Goal: Information Seeking & Learning: Find specific fact

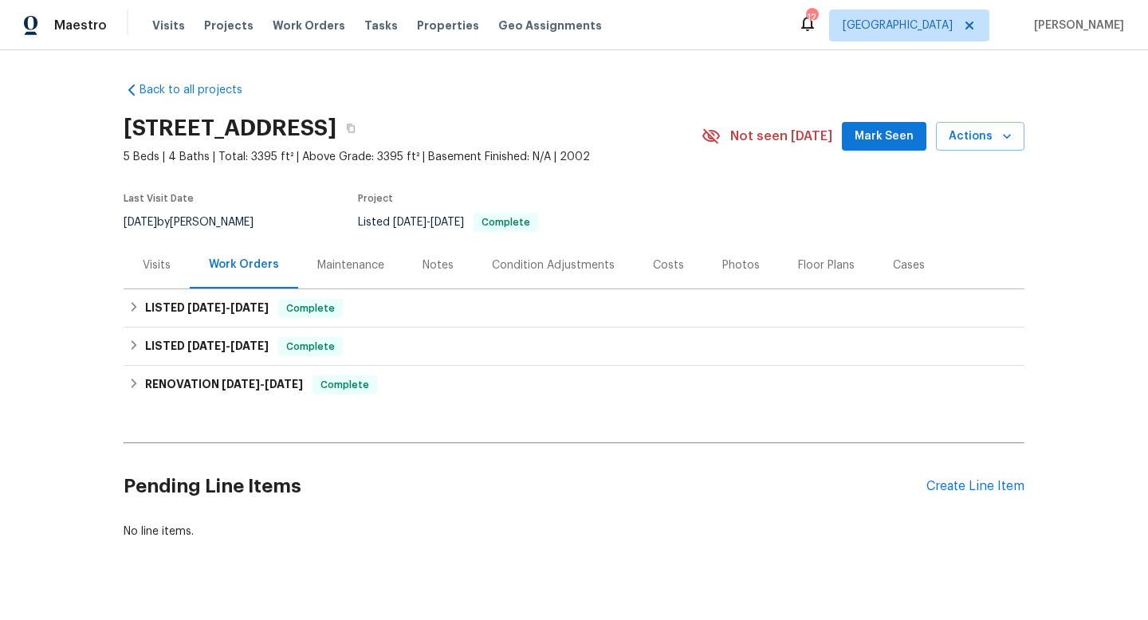
click at [901, 260] on div "Cases" at bounding box center [909, 266] width 32 height 16
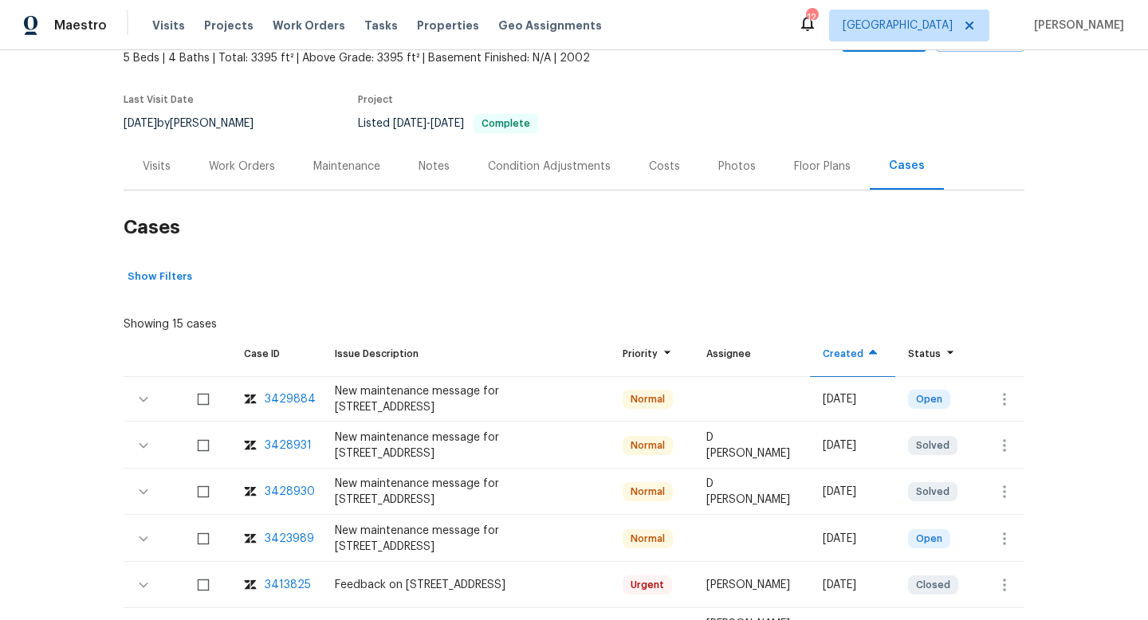
scroll to position [100, 0]
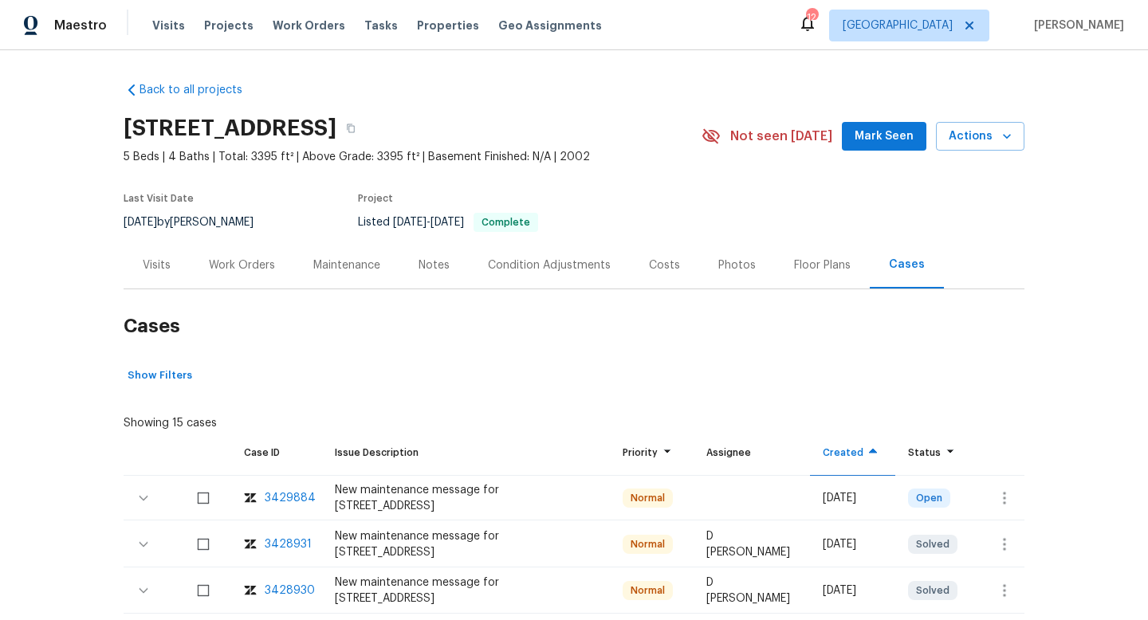
click at [240, 219] on div "[DATE] by [PERSON_NAME]" at bounding box center [198, 222] width 149 height 19
click at [240, 219] on div "8/6/2025 by Naomi Ferreira" at bounding box center [198, 222] width 149 height 19
copy div "8/6/2025 by Naomi Ferreira"
click at [213, 271] on div "Work Orders" at bounding box center [242, 266] width 66 height 16
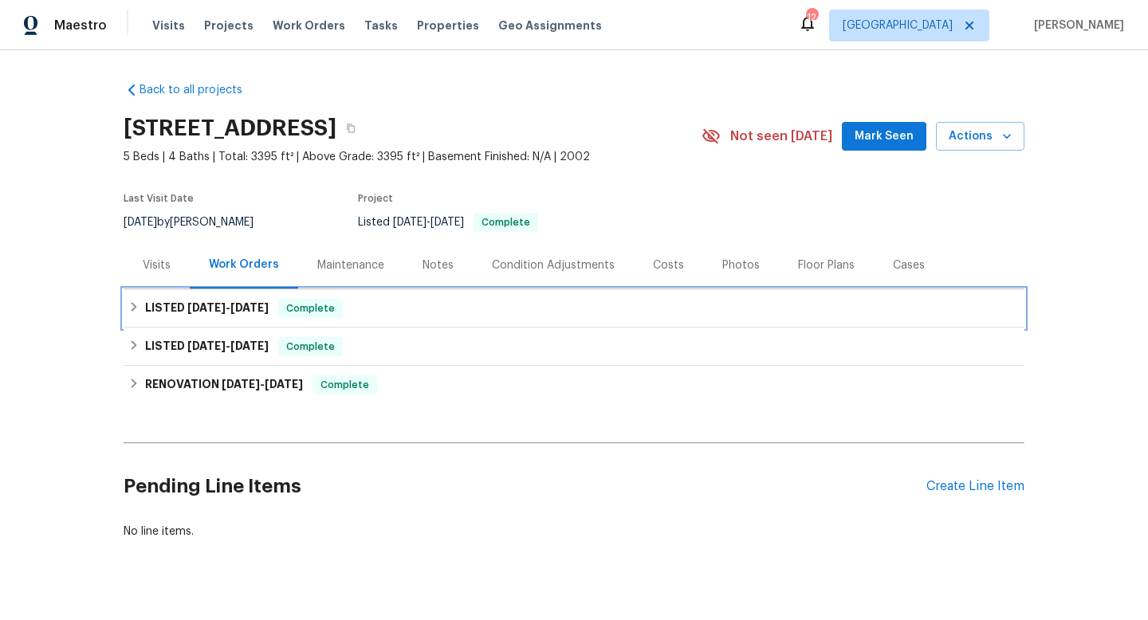
click at [223, 290] on div "LISTED 8/15/25 - 8/20/25 Complete" at bounding box center [574, 308] width 901 height 38
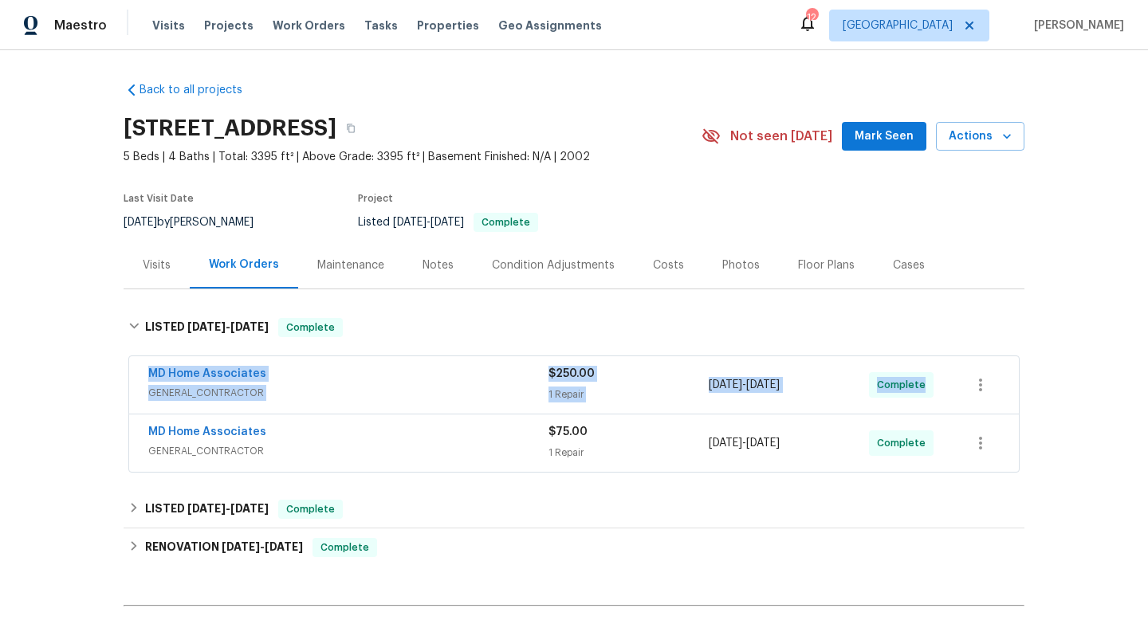
drag, startPoint x: 133, startPoint y: 364, endPoint x: 1001, endPoint y: 392, distance: 868.0
click at [1013, 393] on div "MD Home Associates GENERAL_CONTRACTOR $250.00 1 Repair 8/18/2025 - 8/20/2025 Co…" at bounding box center [574, 384] width 890 height 57
copy div "MD Home Associates GENERAL_CONTRACTOR $250.00 1 Repair 8/18/2025 - 8/20/2025 Co…"
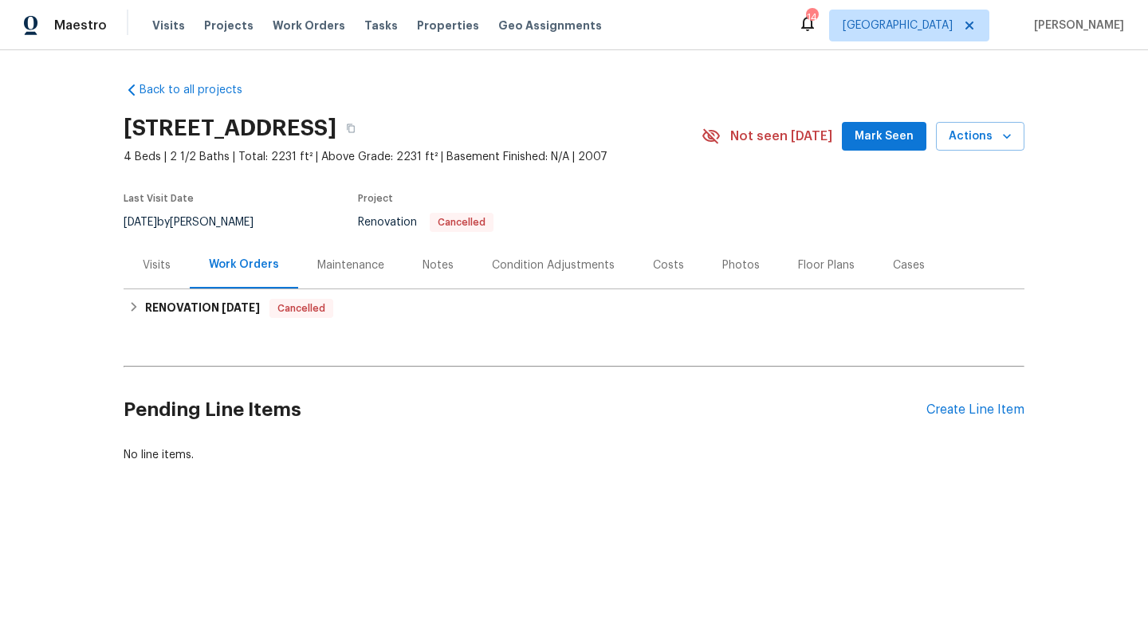
click at [893, 266] on div "Cases" at bounding box center [909, 266] width 32 height 16
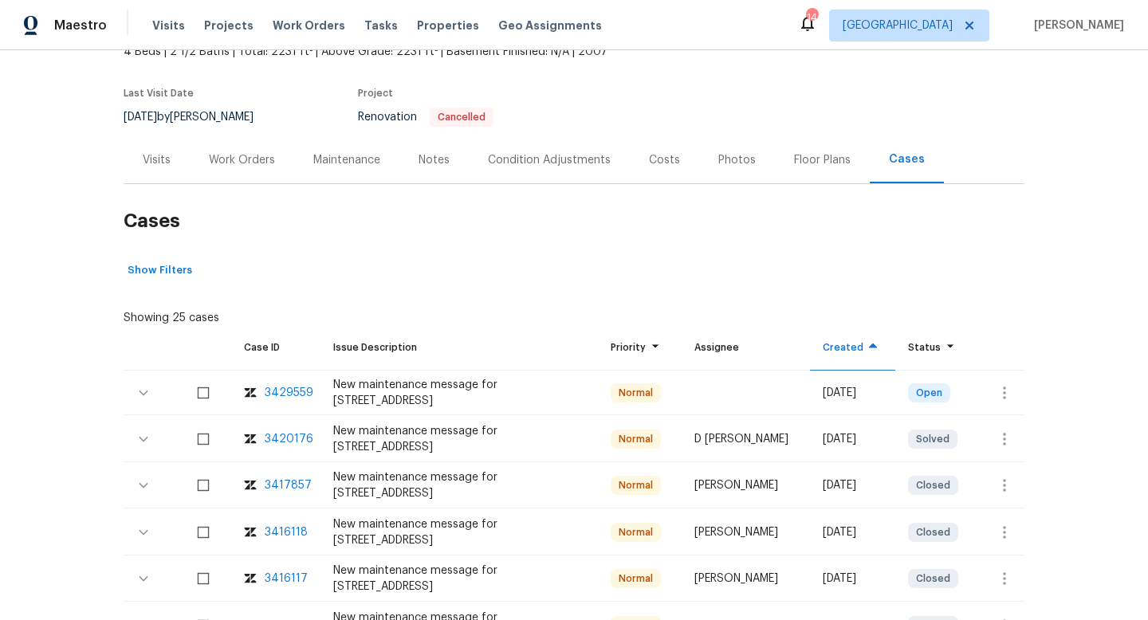
scroll to position [124, 0]
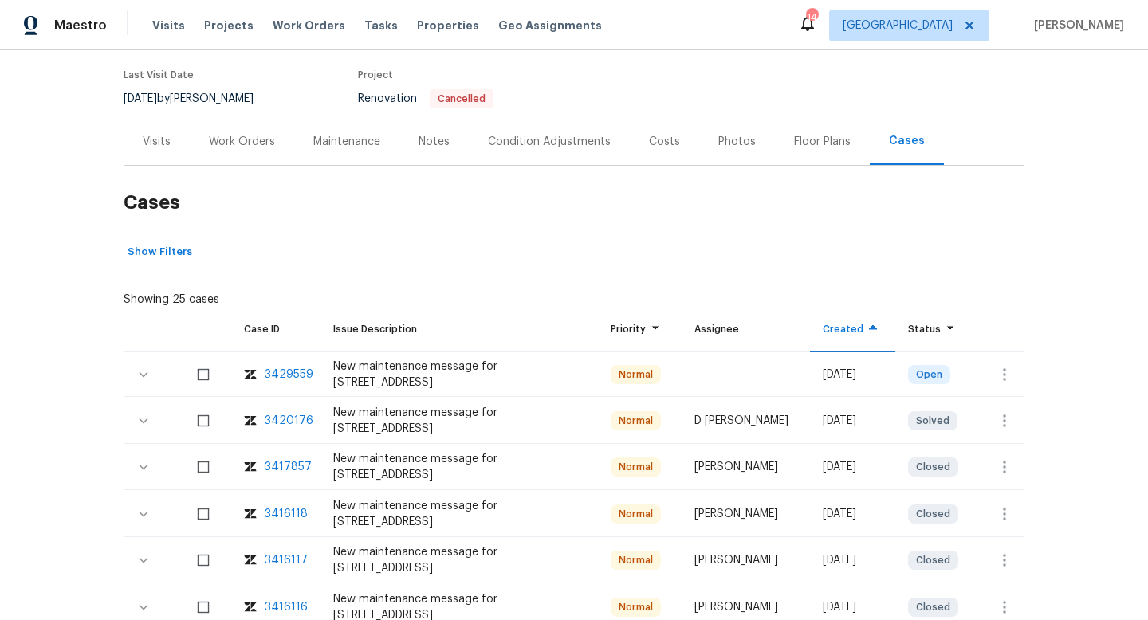
click at [291, 420] on div "3420176" at bounding box center [289, 421] width 49 height 16
click at [222, 96] on div "7/24/2025 by Ken Romain" at bounding box center [198, 98] width 149 height 19
copy div "7/24/2025 by Ken Romain"
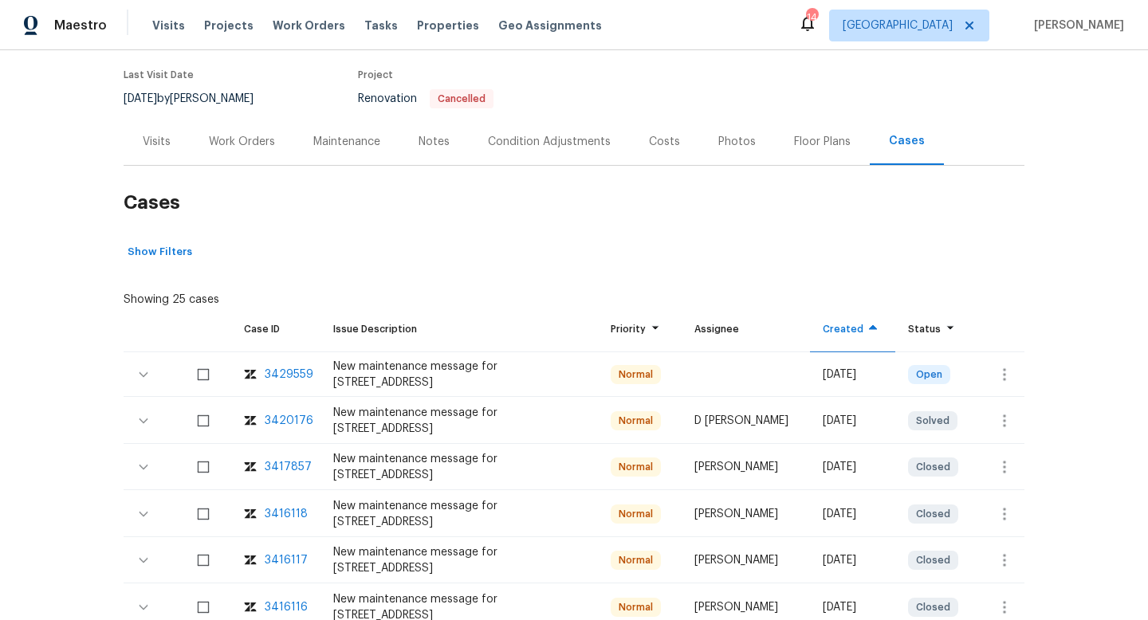
click at [225, 138] on div "Work Orders" at bounding box center [242, 142] width 66 height 16
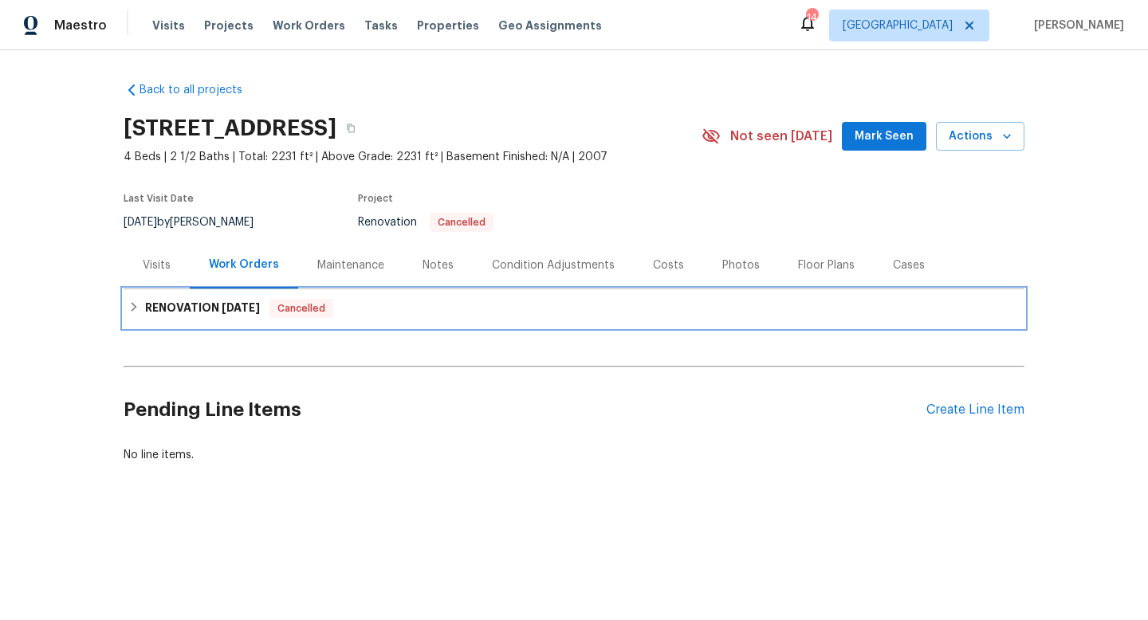
click at [201, 303] on h6 "RENOVATION 7/15/25" at bounding box center [202, 308] width 115 height 19
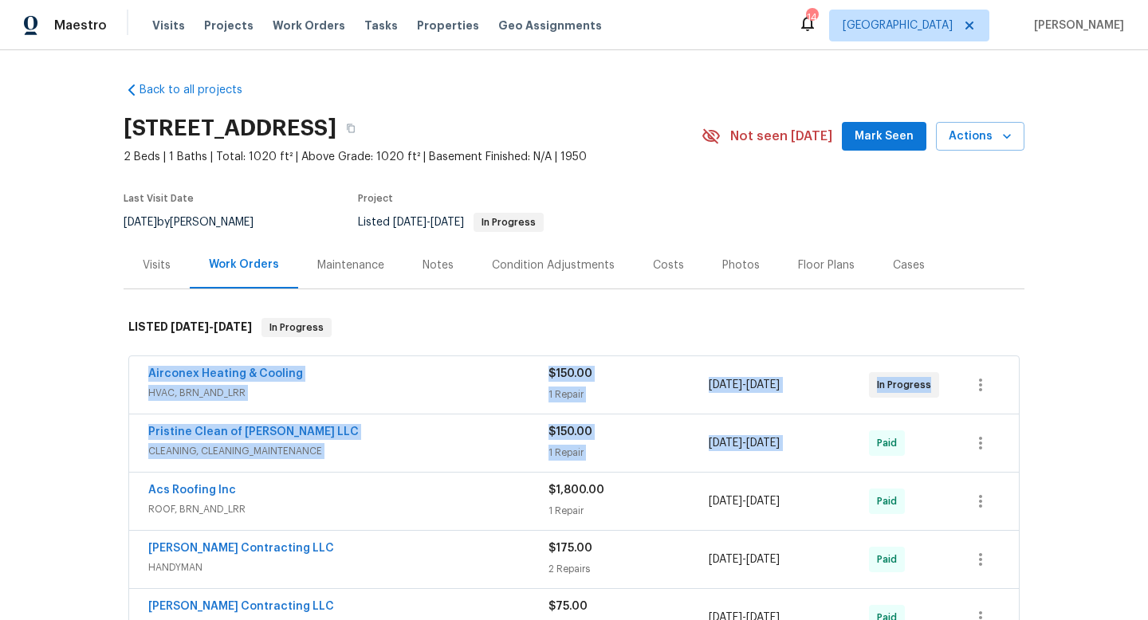
drag, startPoint x: 136, startPoint y: 364, endPoint x: 947, endPoint y: 410, distance: 812.3
click at [952, 412] on div "Airconex Heating & Cooling HVAC, BRN_AND_LRR $150.00 1 Repair 7/21/2025 - 7/21/…" at bounding box center [574, 384] width 890 height 57
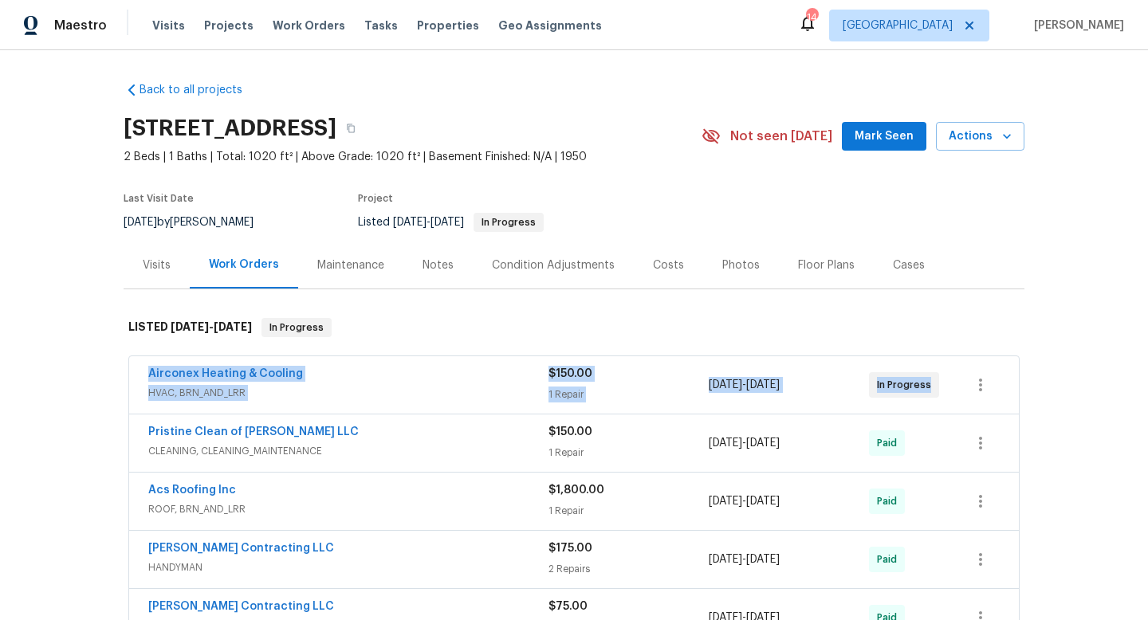
copy div "Airconex Heating & Cooling HVAC, BRN_AND_LRR $150.00 1 Repair 7/21/2025 - 7/21/…"
click at [348, 395] on span "HVAC, BRN_AND_LRR" at bounding box center [348, 393] width 400 height 16
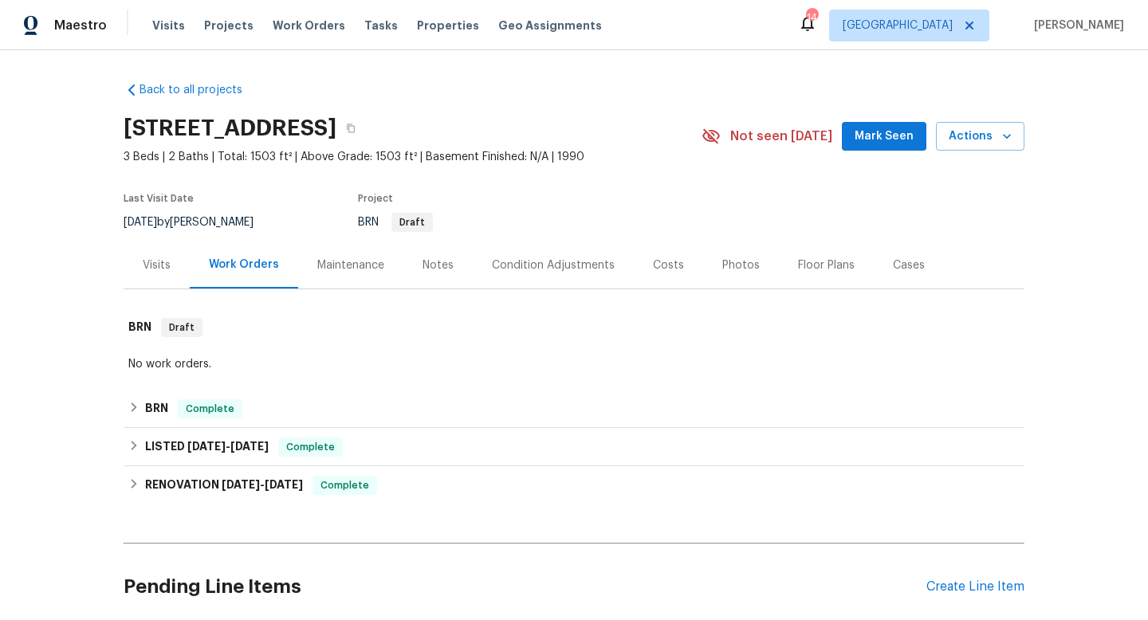
click at [191, 222] on div "[DATE] by [PERSON_NAME]" at bounding box center [198, 222] width 149 height 19
copy div "[DATE] by [PERSON_NAME]"
click at [192, 428] on div "LISTED [DATE] - [DATE] Complete Veloso Contractors LLC GENERAL_CONTRACTOR $175.…" at bounding box center [574, 447] width 901 height 38
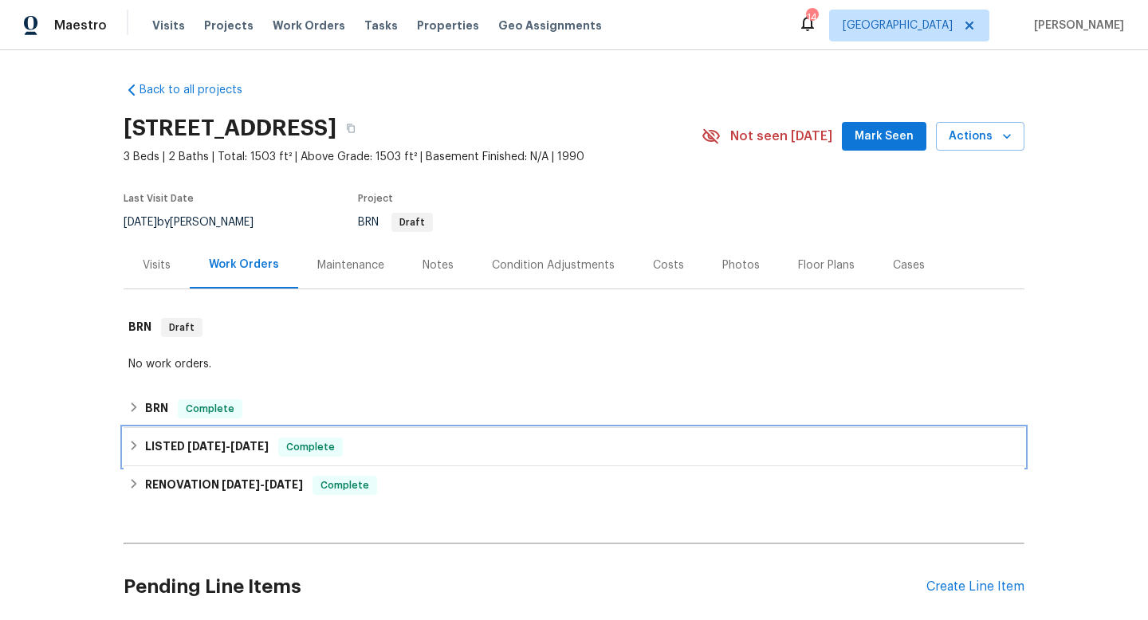
click at [192, 447] on span "[DATE]" at bounding box center [206, 446] width 38 height 11
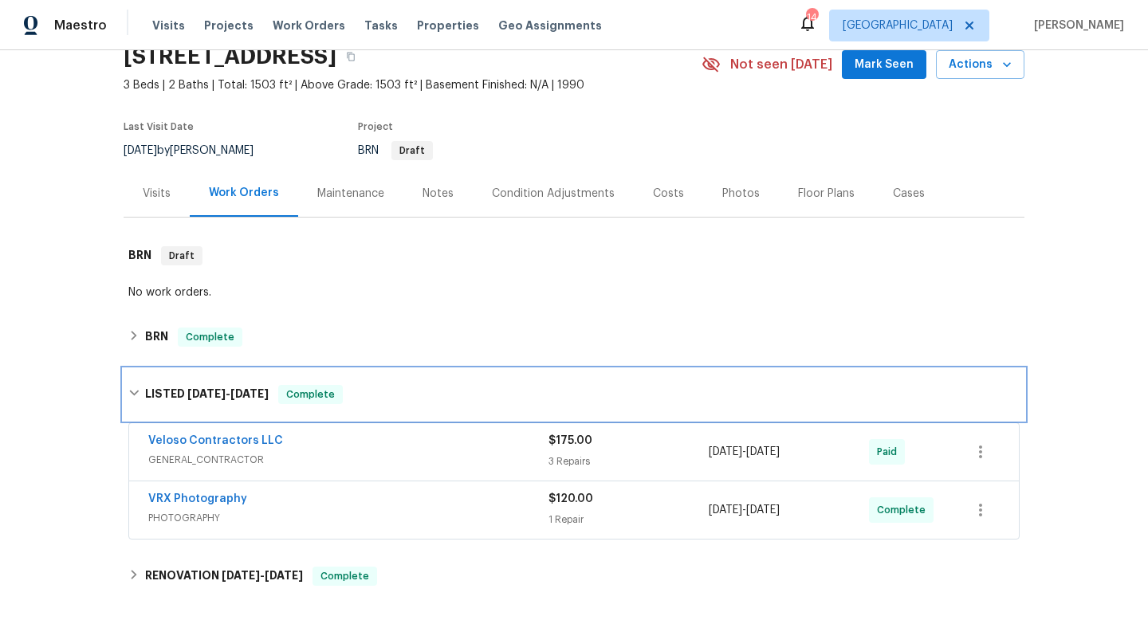
scroll to position [75, 0]
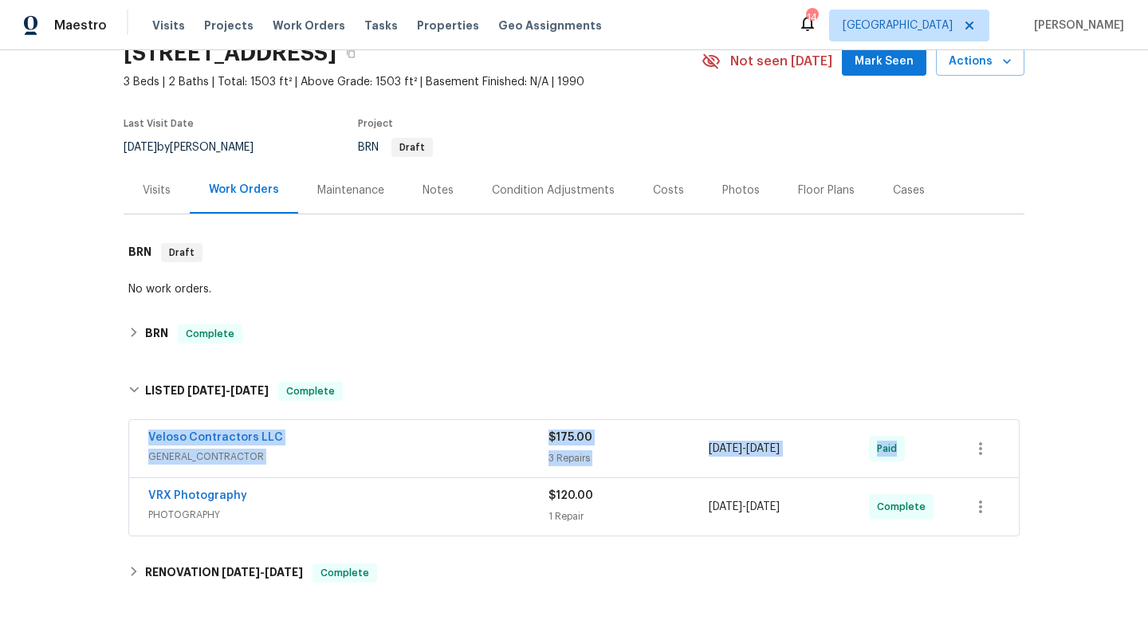
drag, startPoint x: 130, startPoint y: 434, endPoint x: 978, endPoint y: 454, distance: 847.9
click at [982, 455] on div "Veloso Contractors LLC GENERAL_CONTRACTOR $175.00 3 Repairs [DATE] - [DATE] Paid" at bounding box center [574, 448] width 890 height 57
copy div "Veloso Contractors LLC GENERAL_CONTRACTOR $175.00 3 Repairs [DATE] - [DATE] Paid"
